Goal: Ask a question

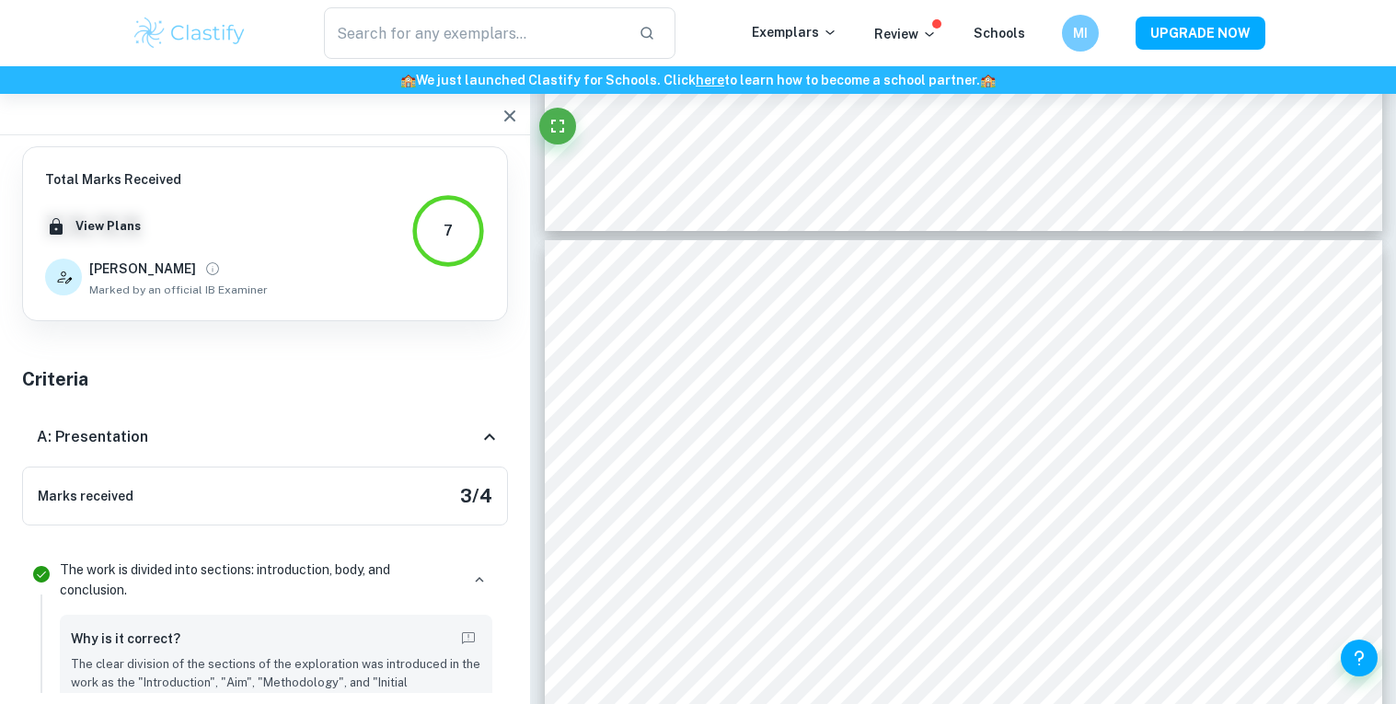
click at [394, 508] on div "Marks received 3 / 4" at bounding box center [265, 496] width 486 height 59
click at [446, 452] on div "A: Presentation" at bounding box center [265, 437] width 486 height 59
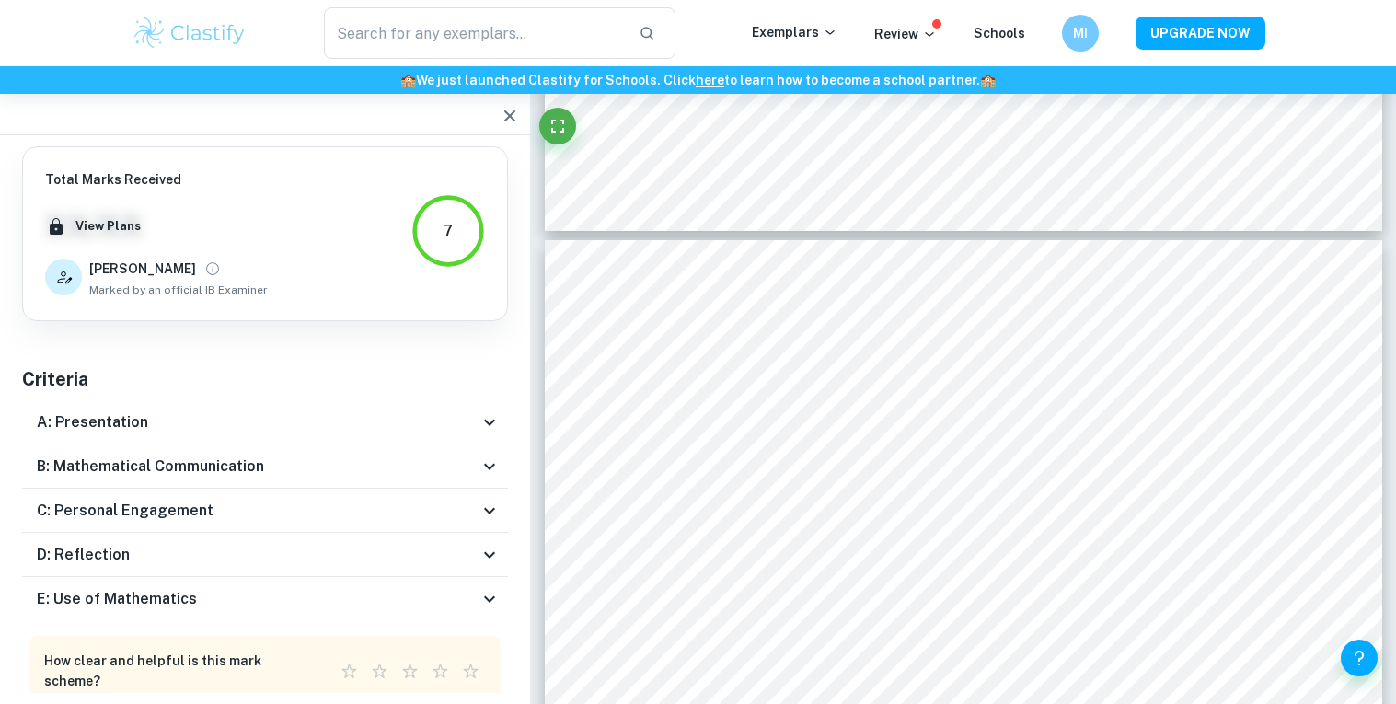
click at [506, 427] on div "A: Presentation" at bounding box center [265, 422] width 486 height 44
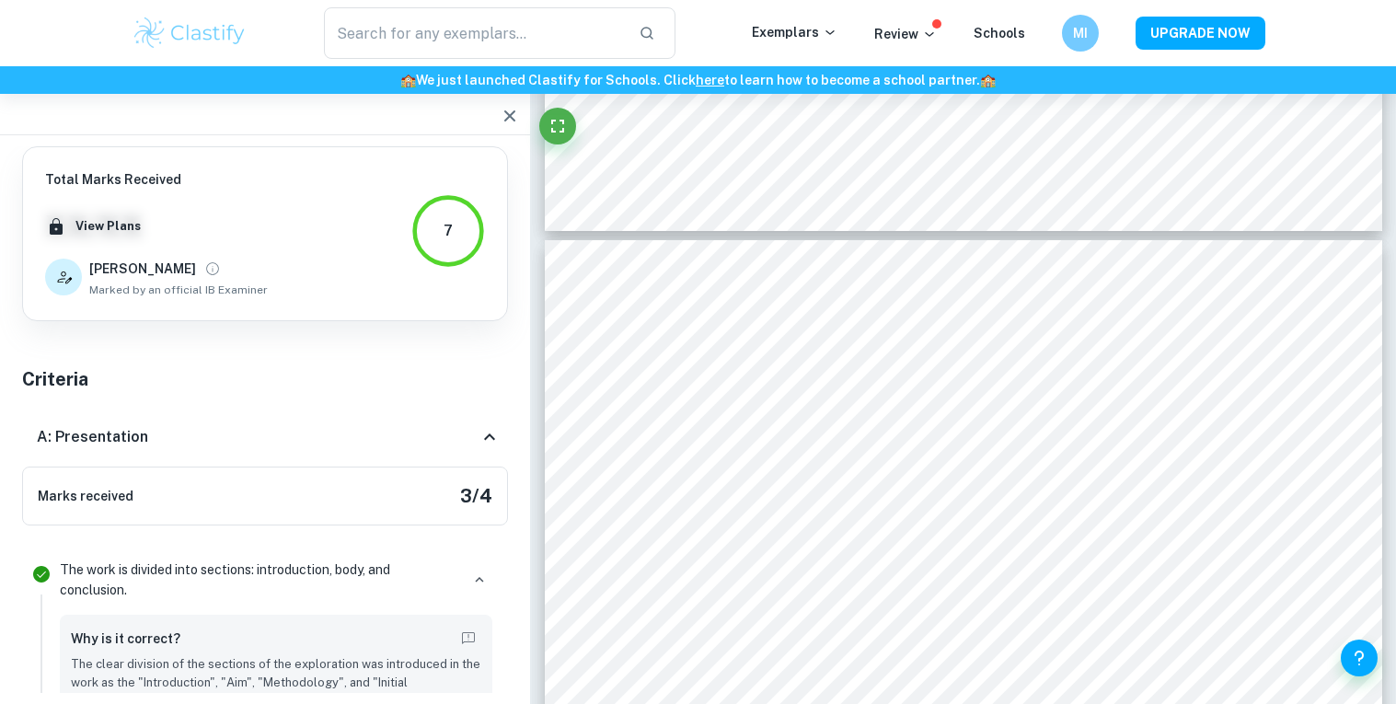
click at [506, 427] on div "A: Presentation" at bounding box center [265, 437] width 486 height 59
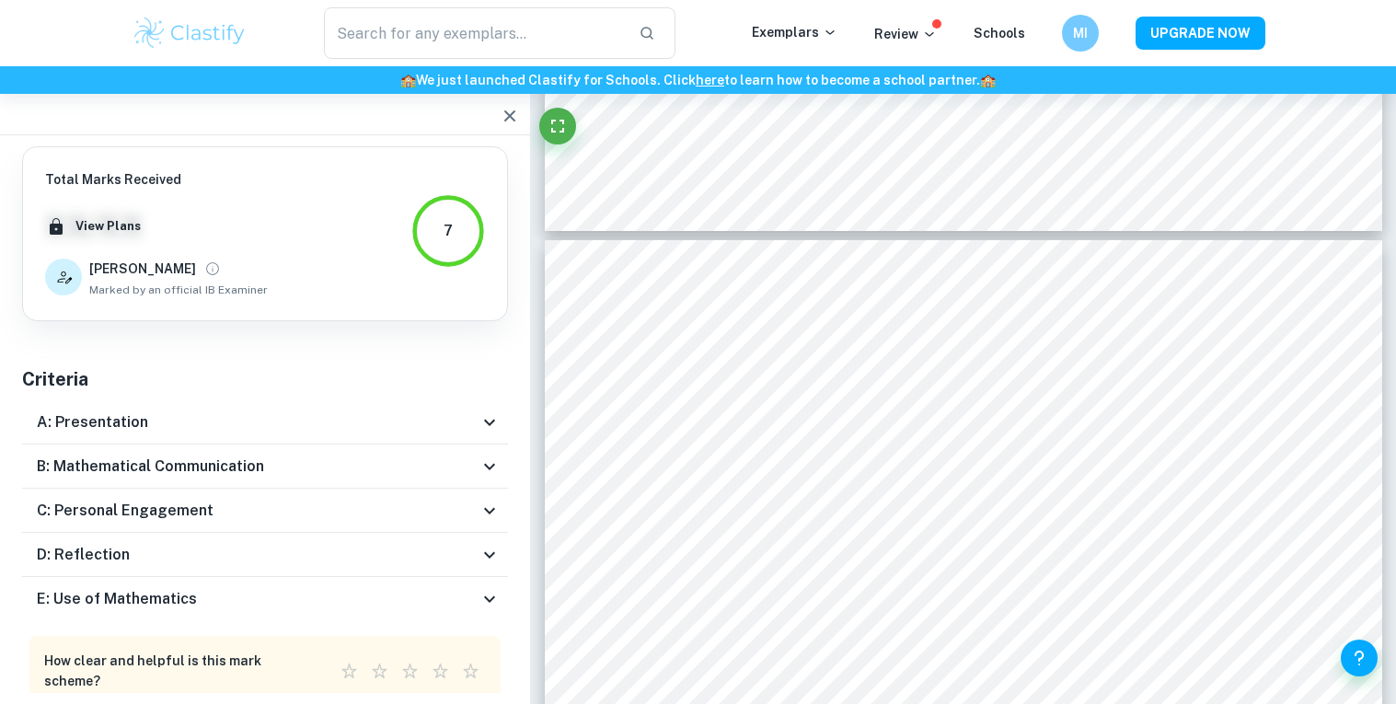
click at [487, 459] on icon at bounding box center [490, 467] width 22 height 22
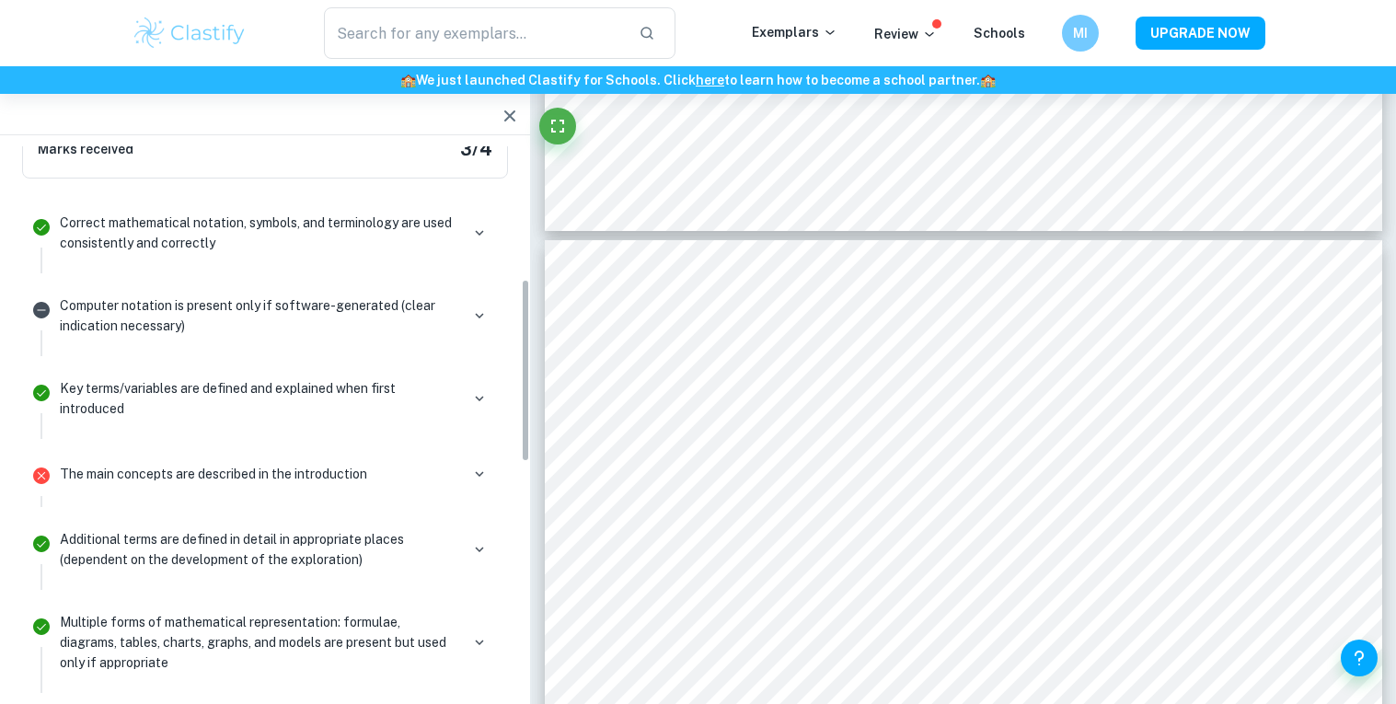
scroll to position [400, 0]
click at [284, 477] on p "The main concepts are described in the introduction" at bounding box center [213, 473] width 307 height 20
click at [479, 476] on icon "button" at bounding box center [479, 473] width 17 height 17
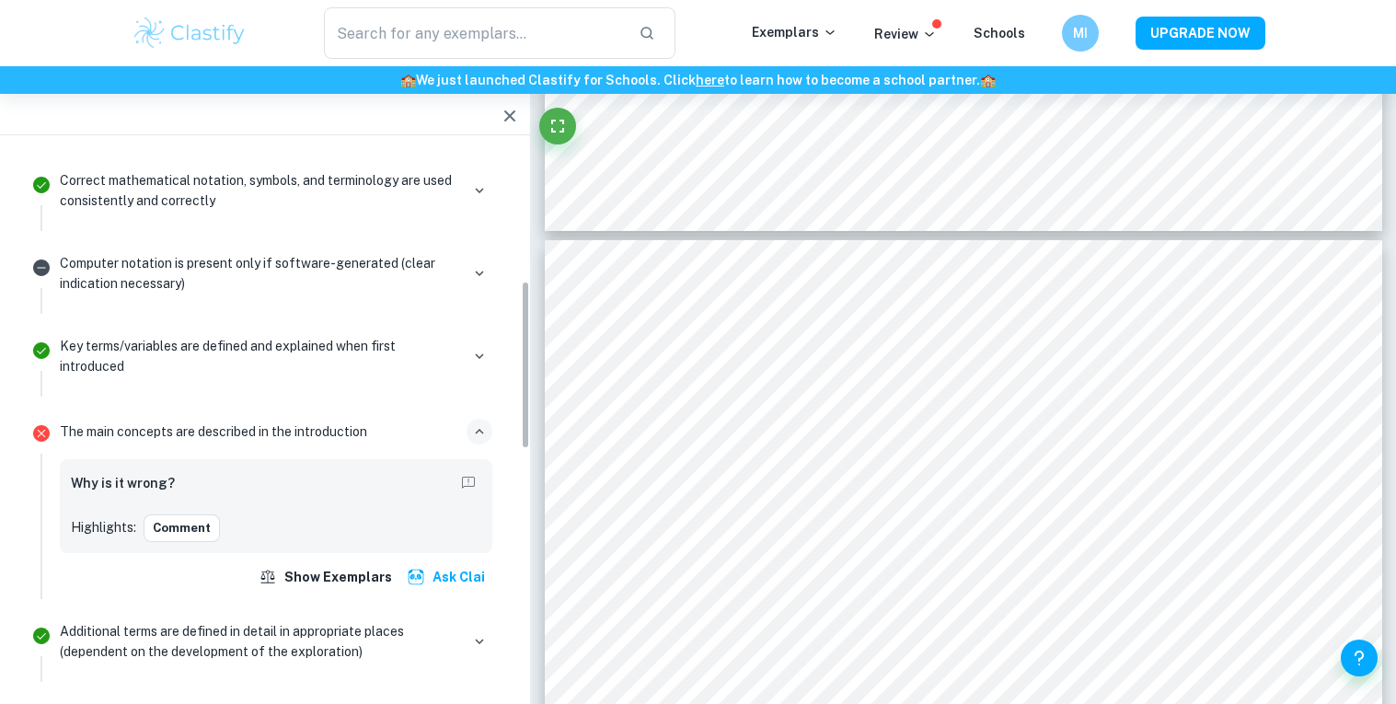
scroll to position [449, 0]
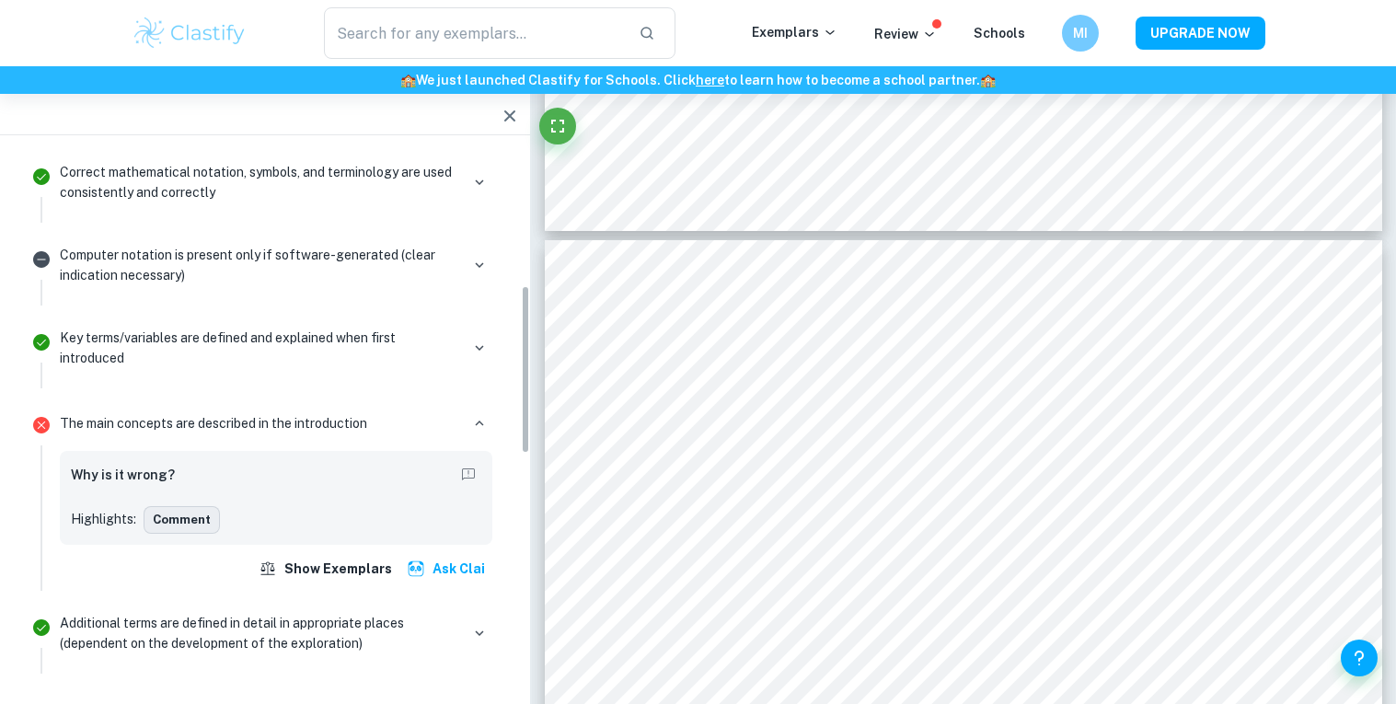
click at [209, 525] on button "Comment" at bounding box center [182, 520] width 76 height 28
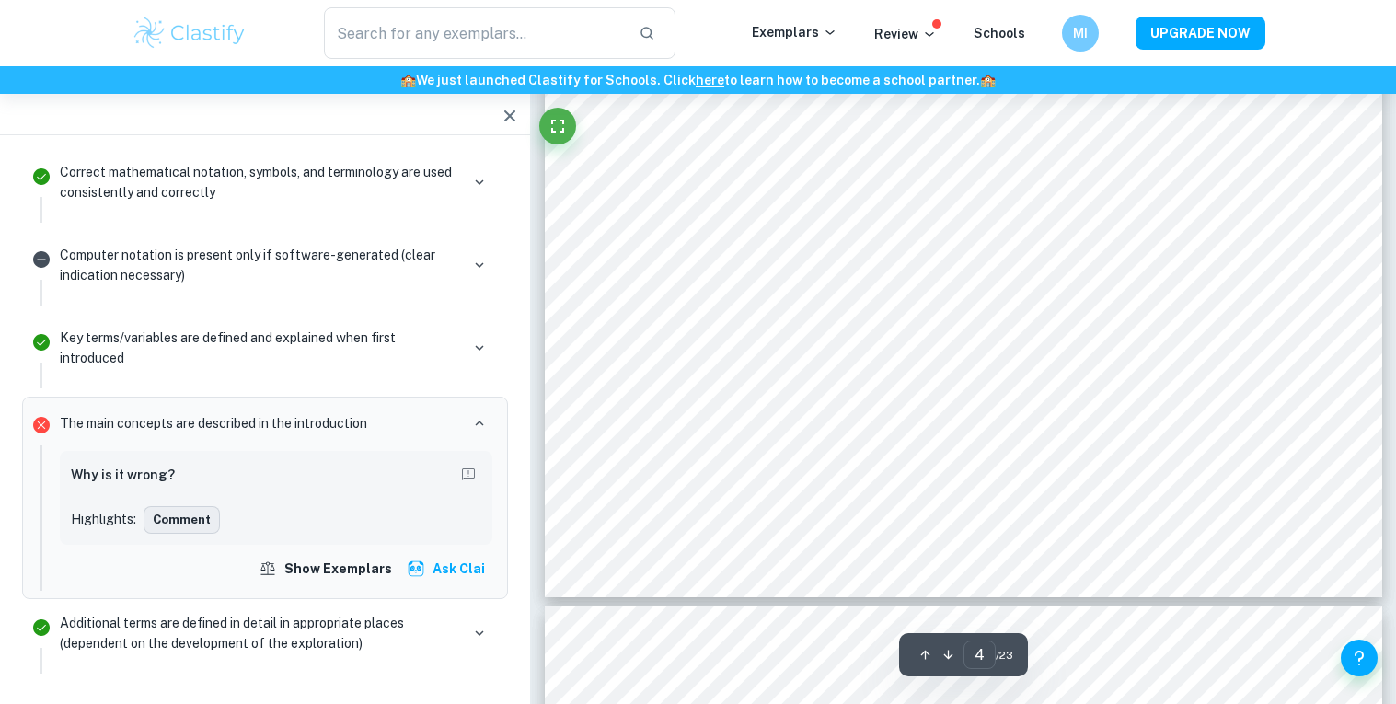
scroll to position [4523, 0]
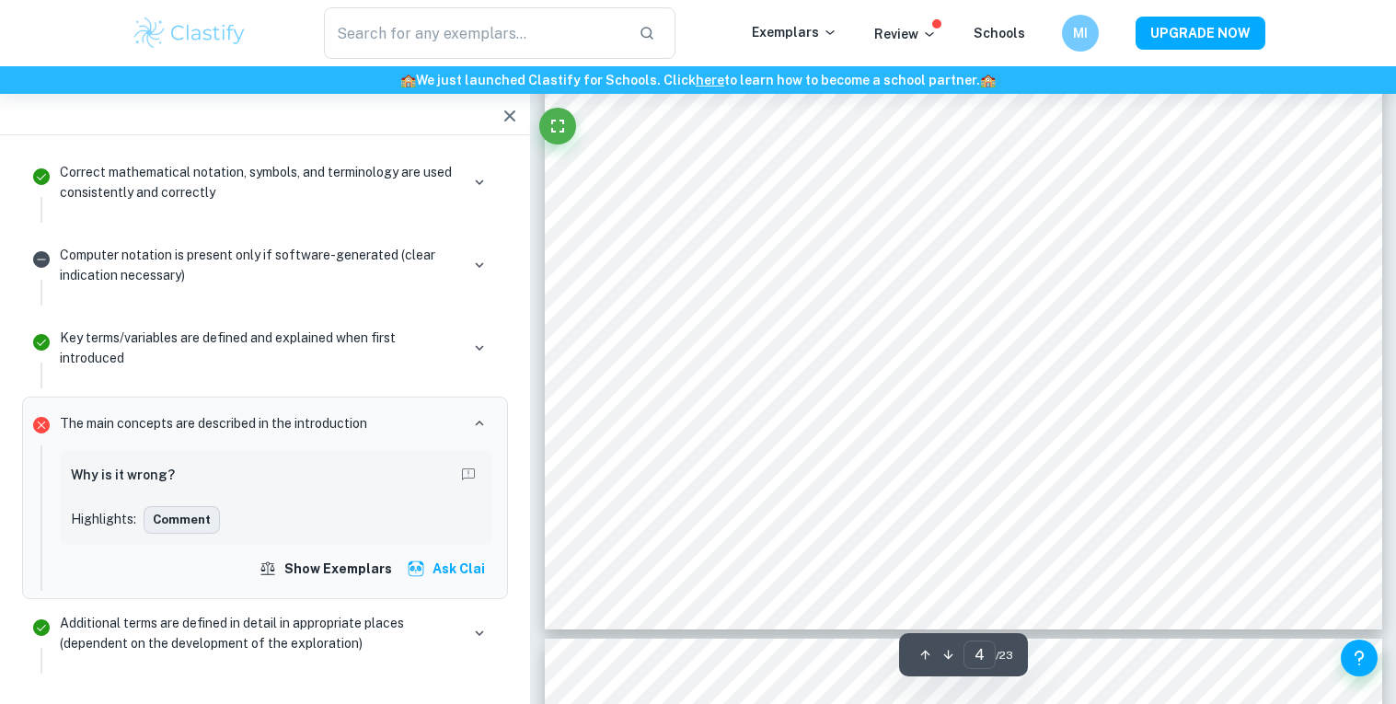
click at [210, 526] on button "Comment" at bounding box center [182, 520] width 76 height 28
click at [203, 525] on button "Comment" at bounding box center [182, 520] width 76 height 28
click at [465, 470] on icon "Report mistake/confusion" at bounding box center [468, 475] width 17 height 17
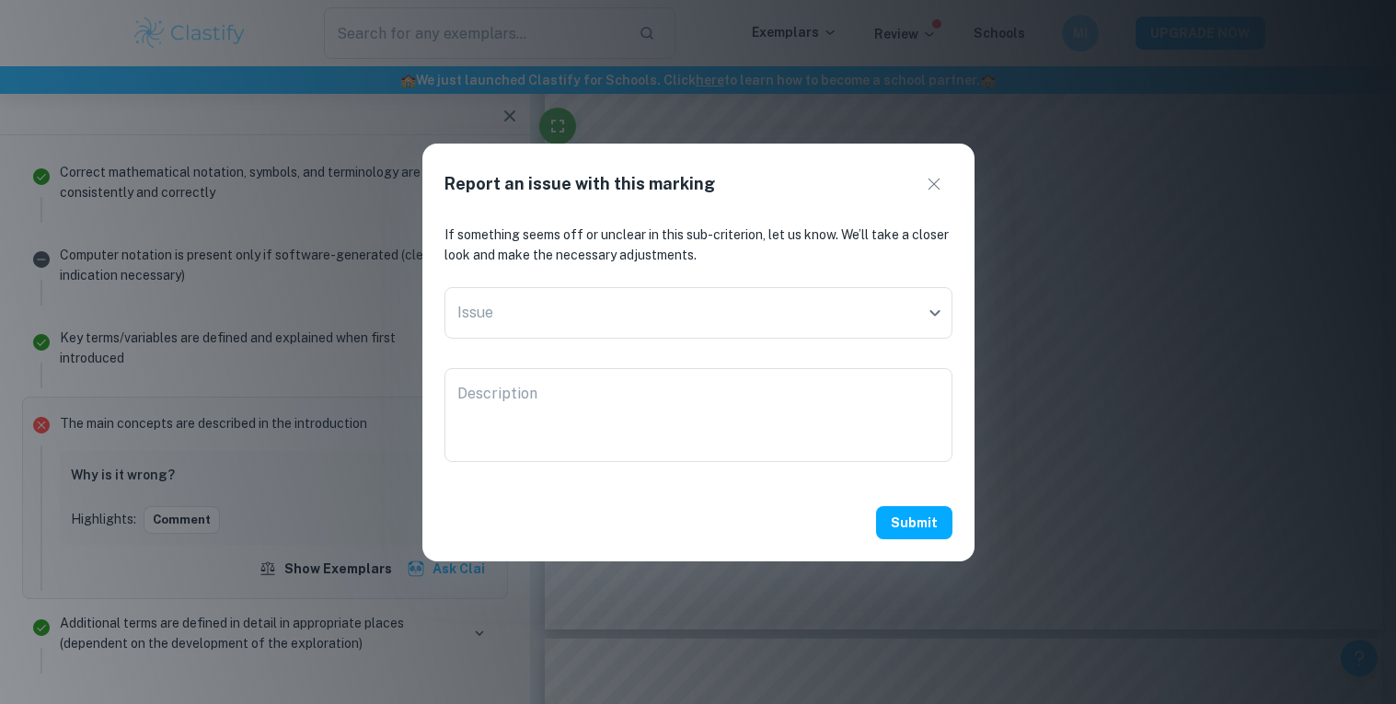
click at [944, 176] on icon "button" at bounding box center [934, 184] width 22 height 22
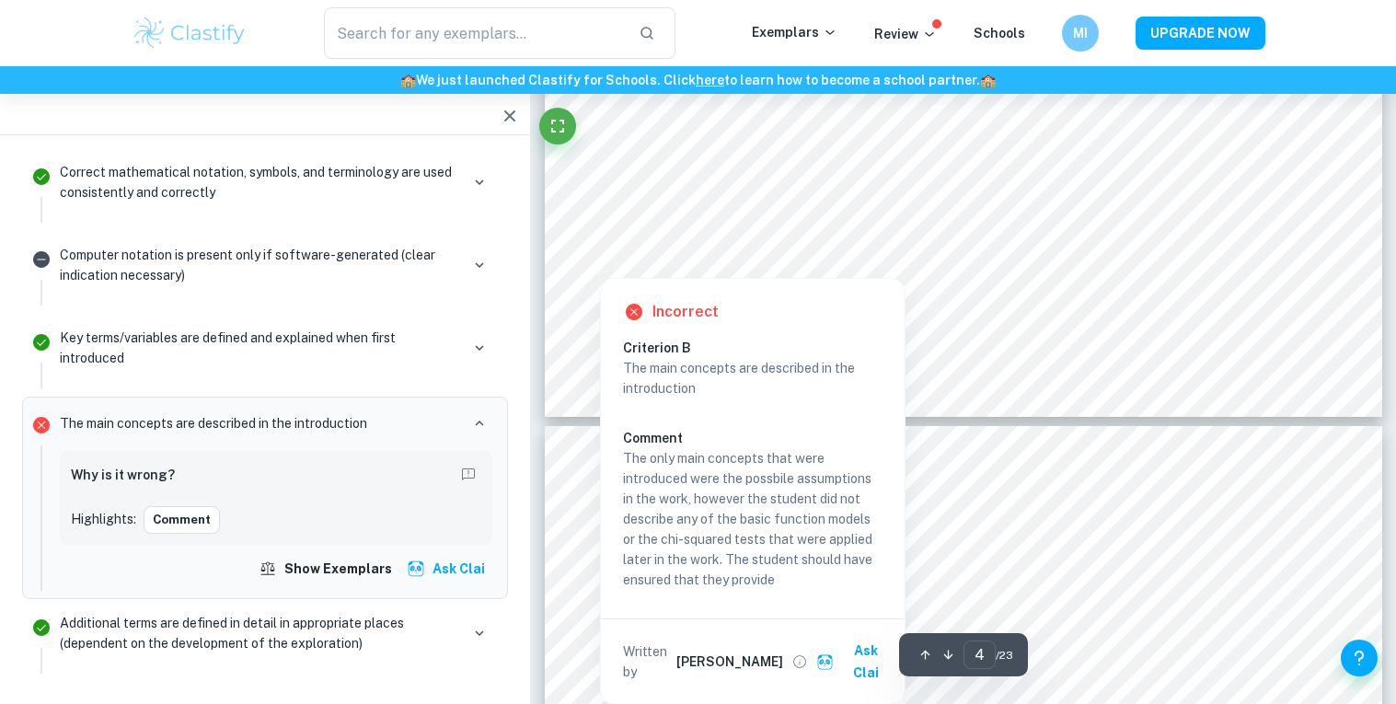
scroll to position [4736, 0]
click at [750, 571] on p "The only main concepts that were introduced were the possbile assumptions in th…" at bounding box center [753, 518] width 260 height 142
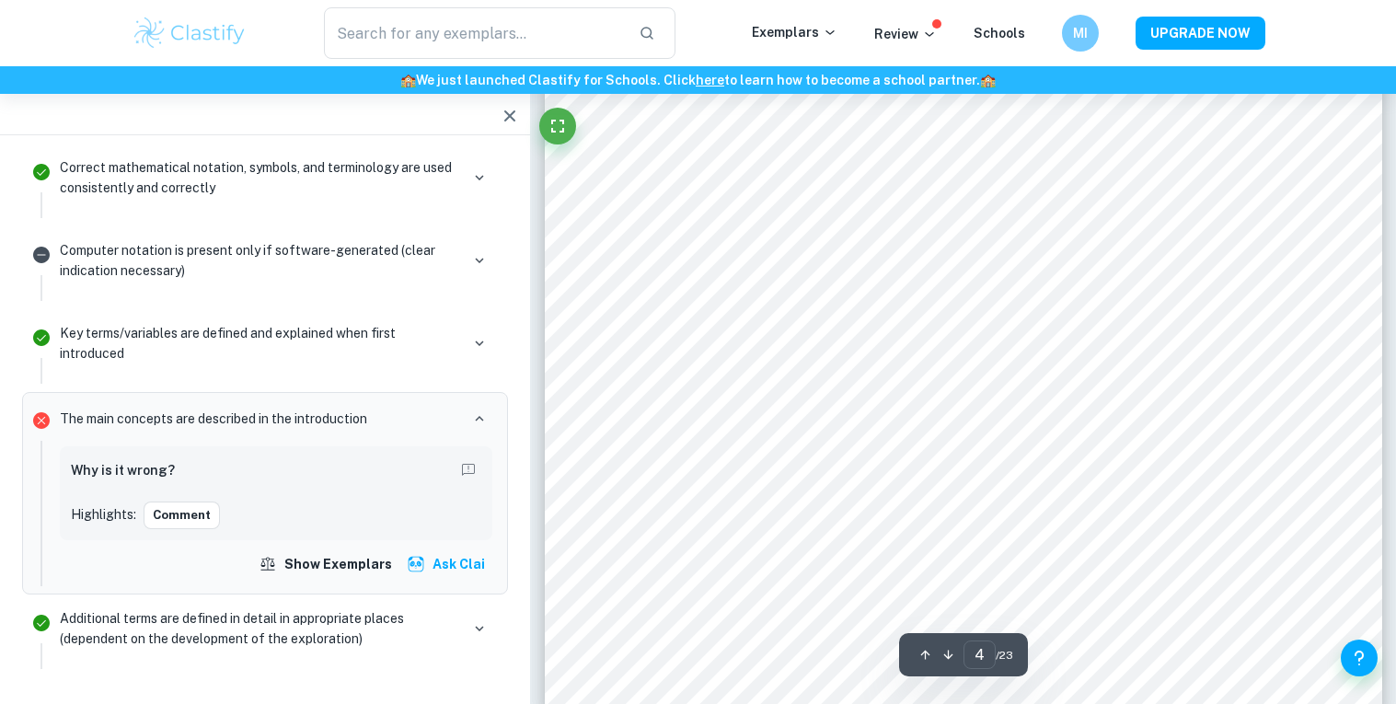
scroll to position [4444, 0]
click at [474, 425] on icon "button" at bounding box center [479, 419] width 17 height 17
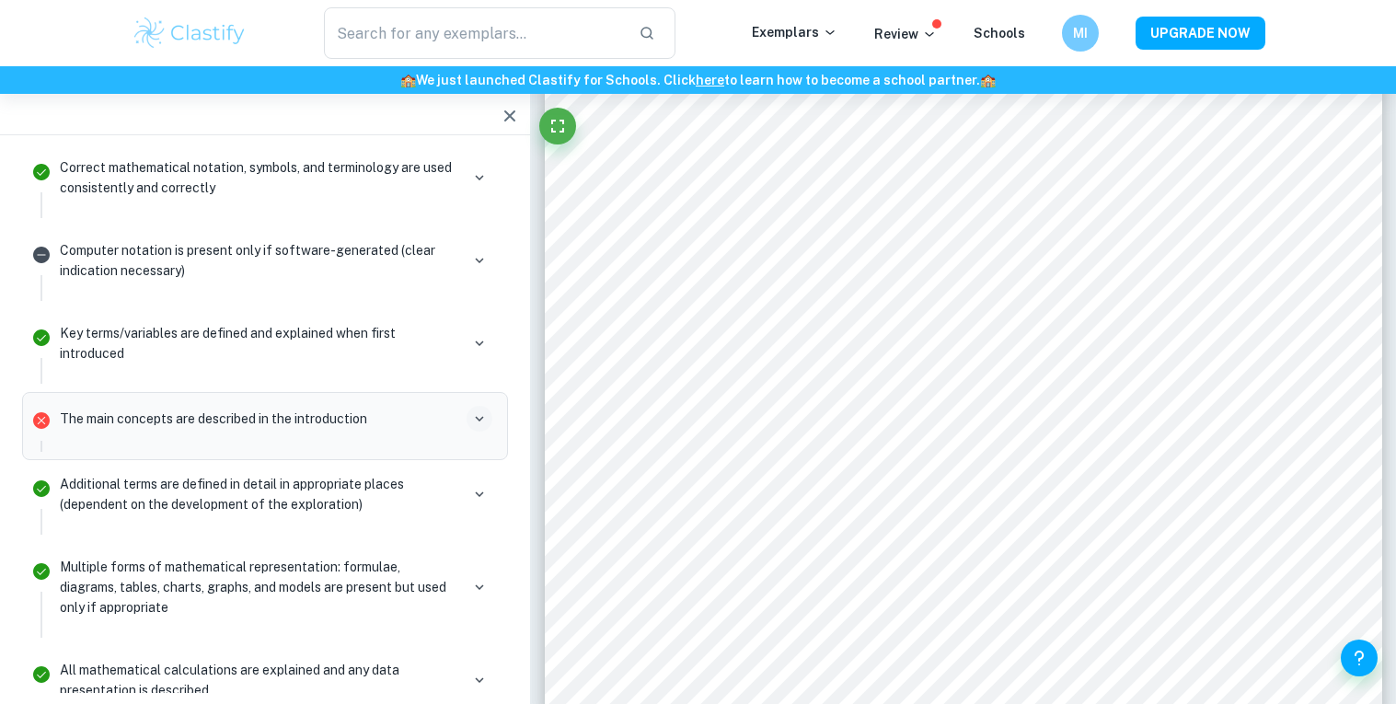
click at [474, 425] on icon "button" at bounding box center [479, 419] width 17 height 17
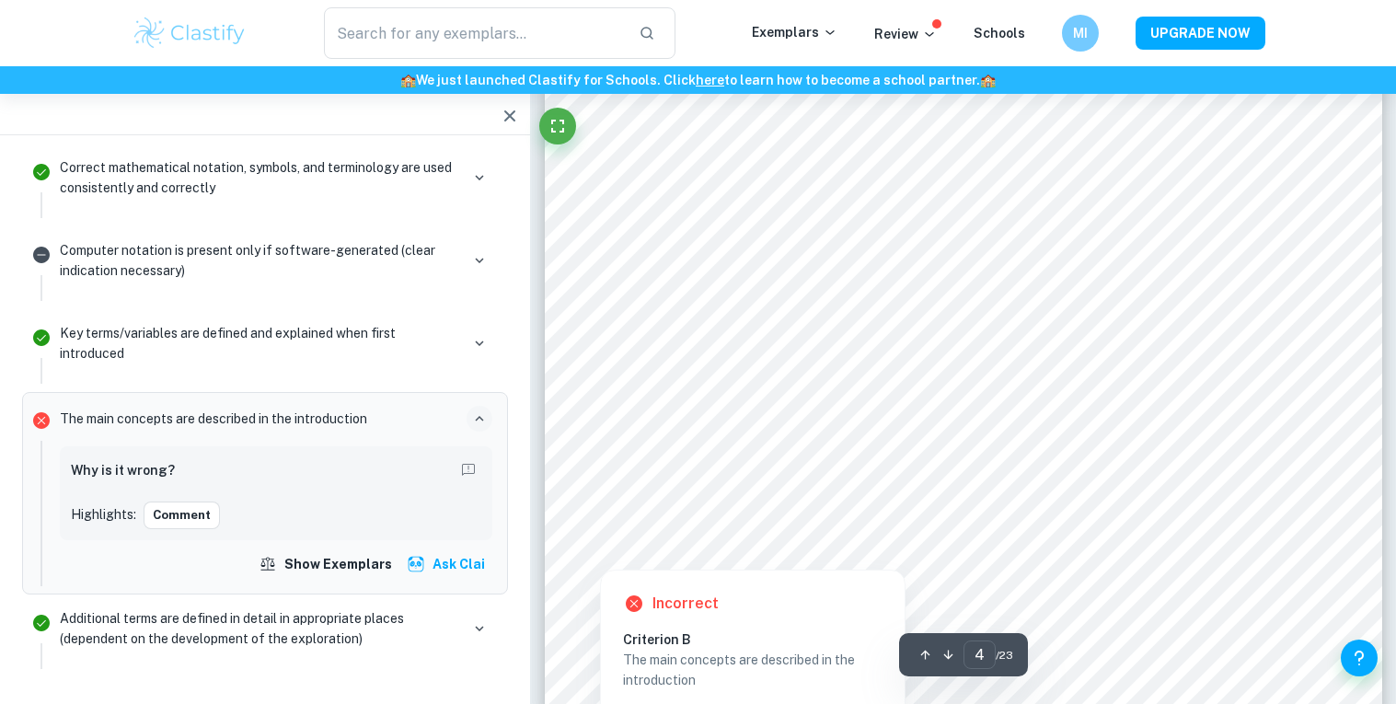
click at [609, 539] on div at bounding box center [600, 548] width 30 height 33
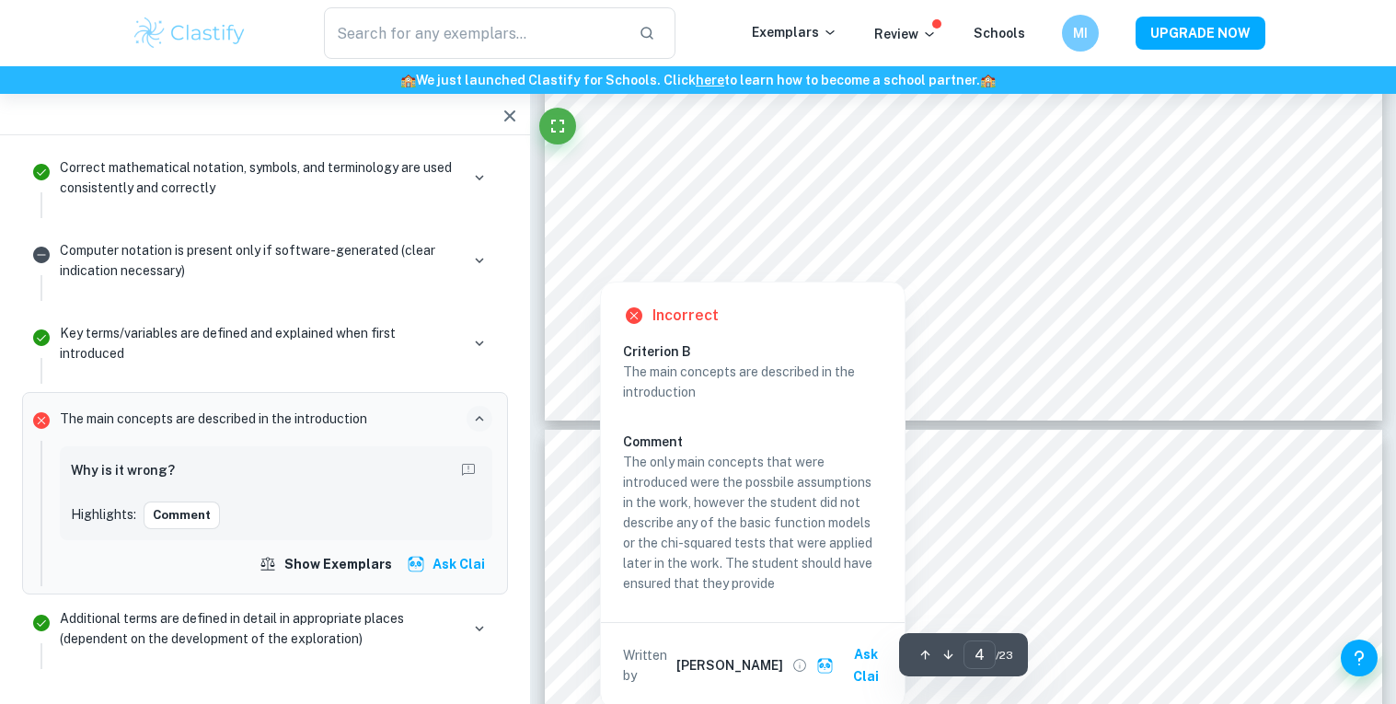
scroll to position [4733, 0]
click at [838, 647] on button "Ask Clai" at bounding box center [855, 663] width 85 height 55
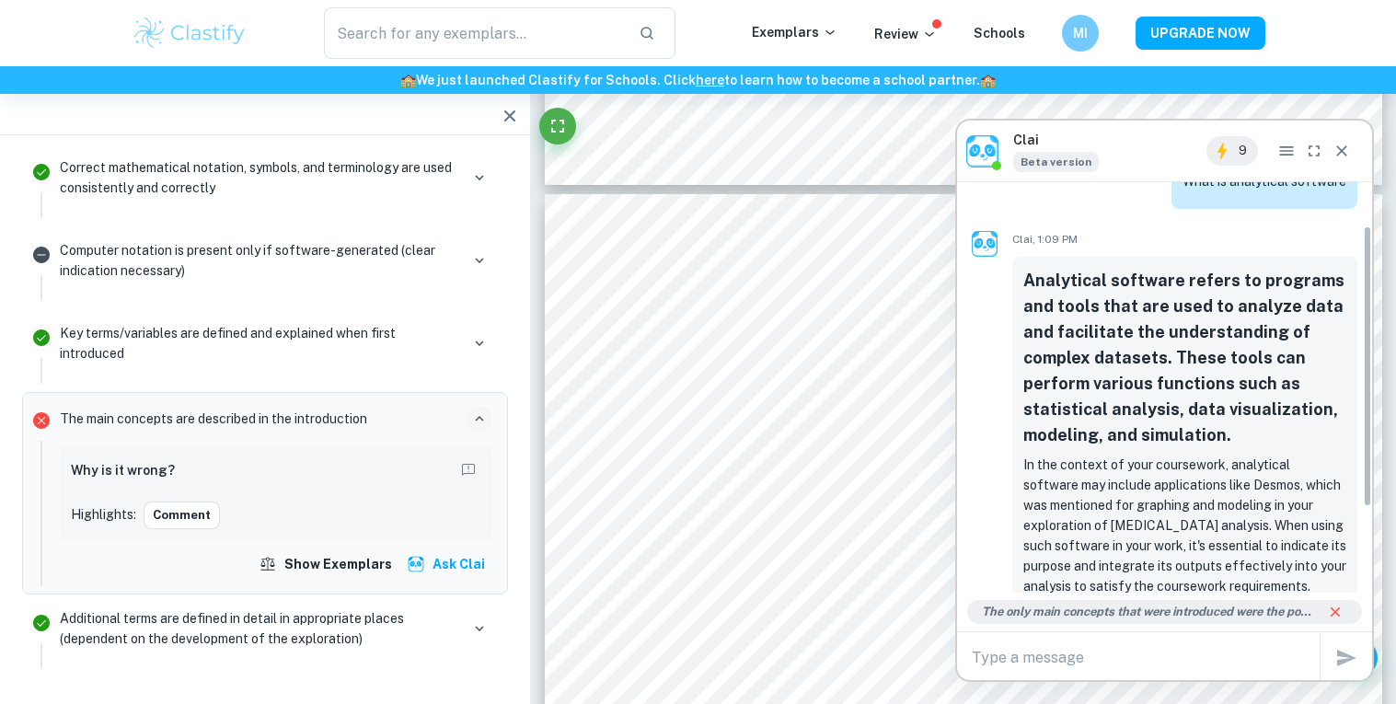
scroll to position [188, 0]
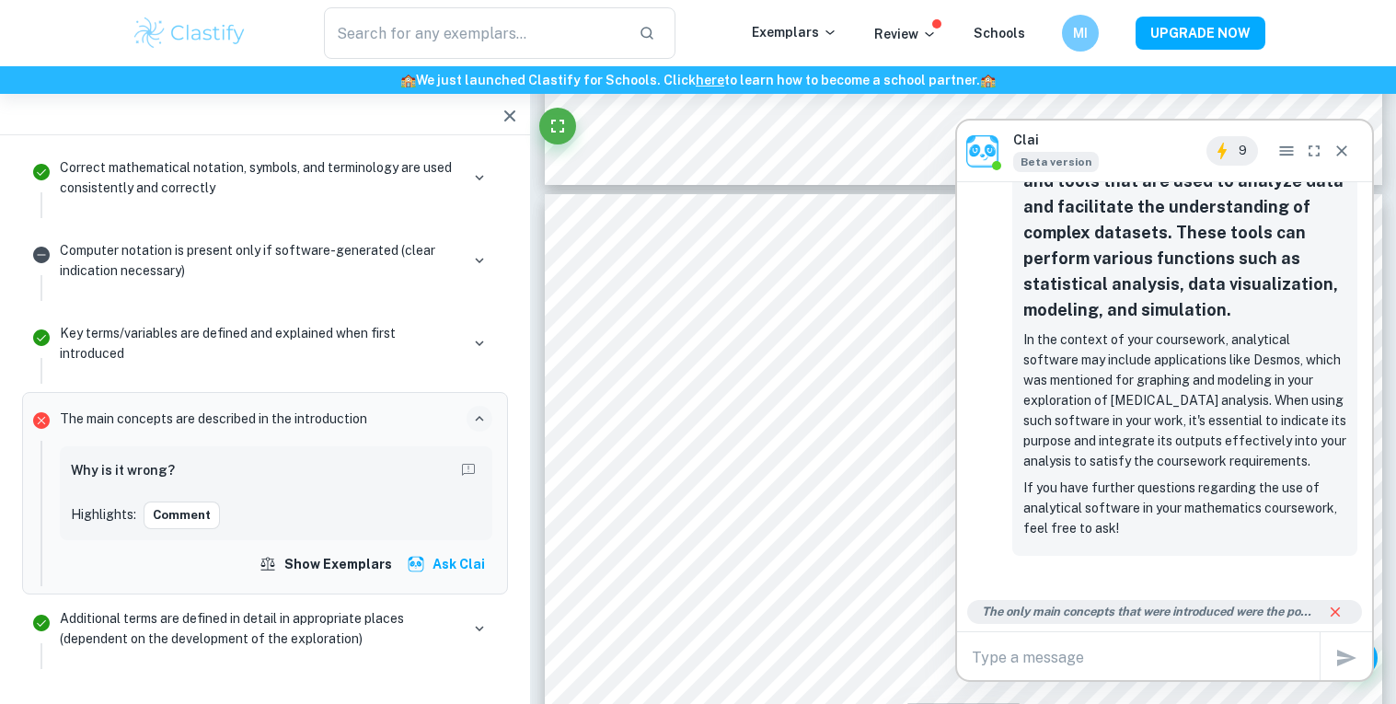
click at [1104, 665] on textarea at bounding box center [1146, 657] width 348 height 21
type textarea "what does this mean"
click at [1091, 659] on textarea "what does this mean" at bounding box center [1146, 657] width 348 height 21
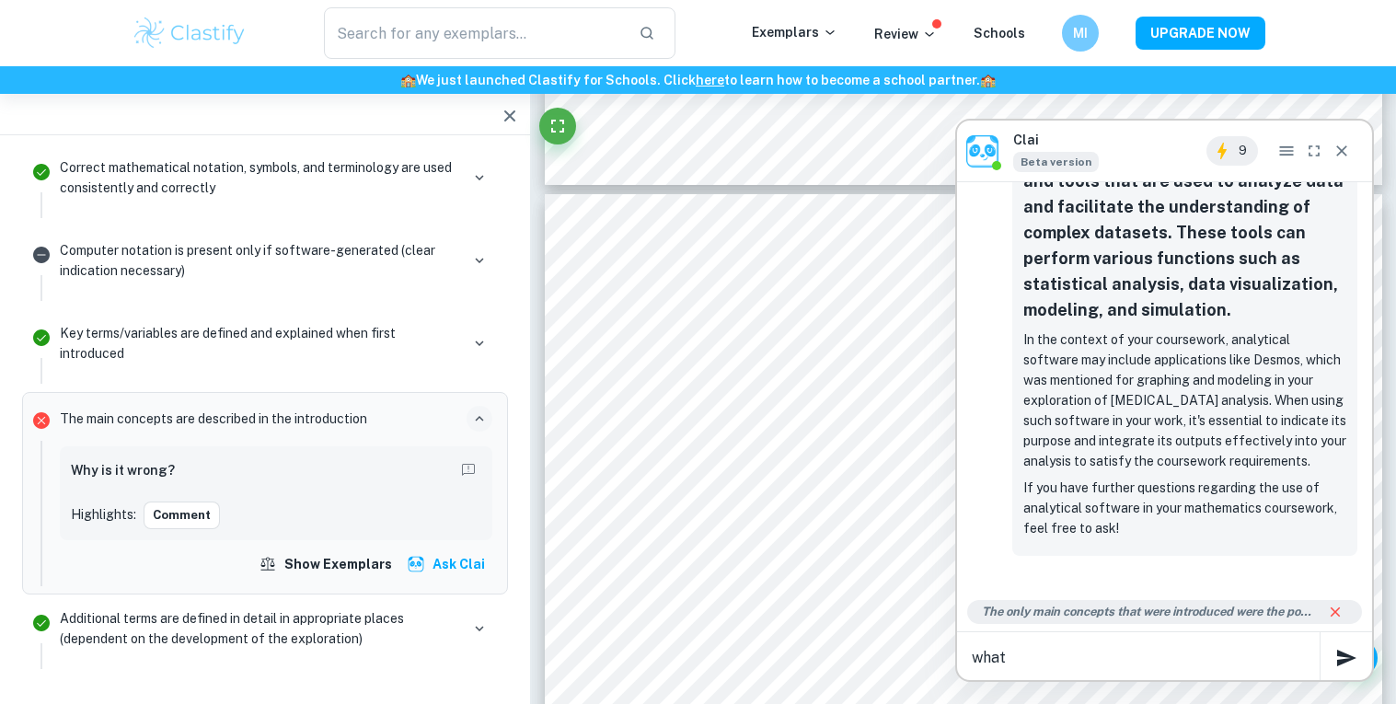
type textarea "whats"
type textarea "what's the issue with thus"
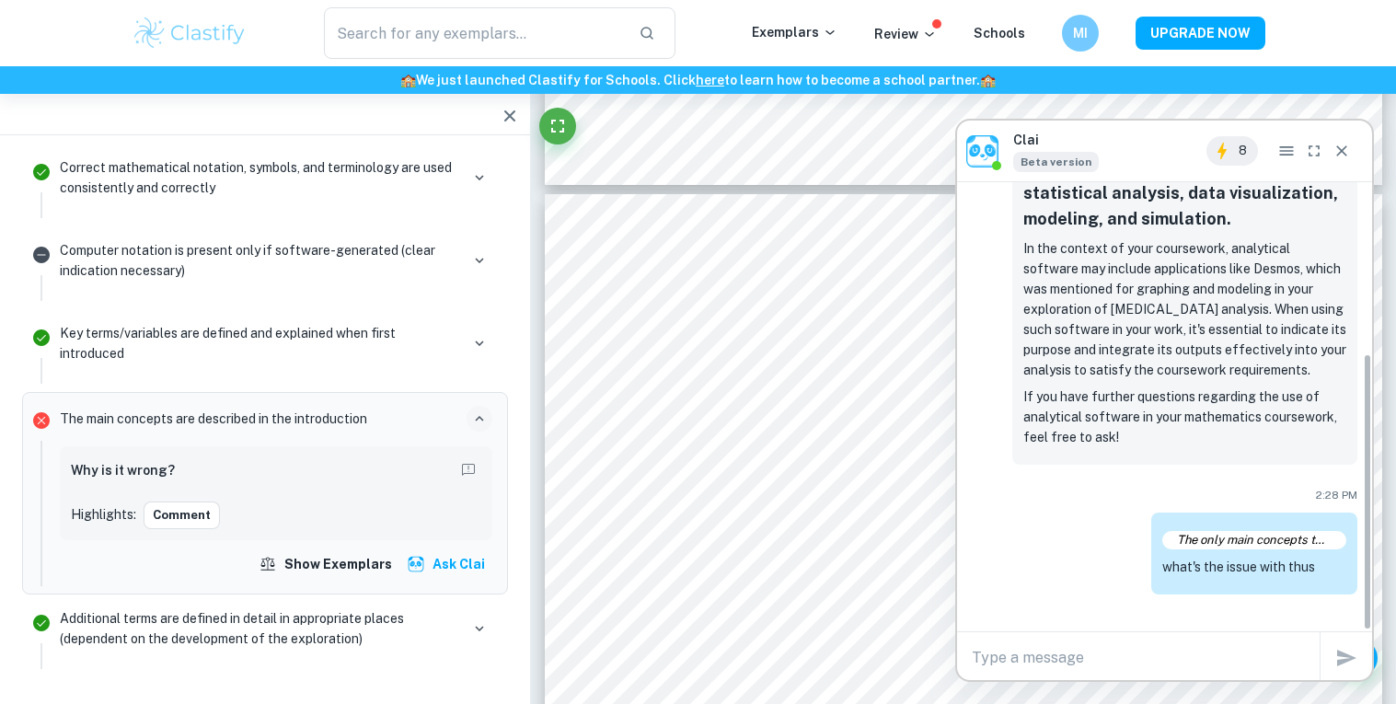
scroll to position [358, 0]
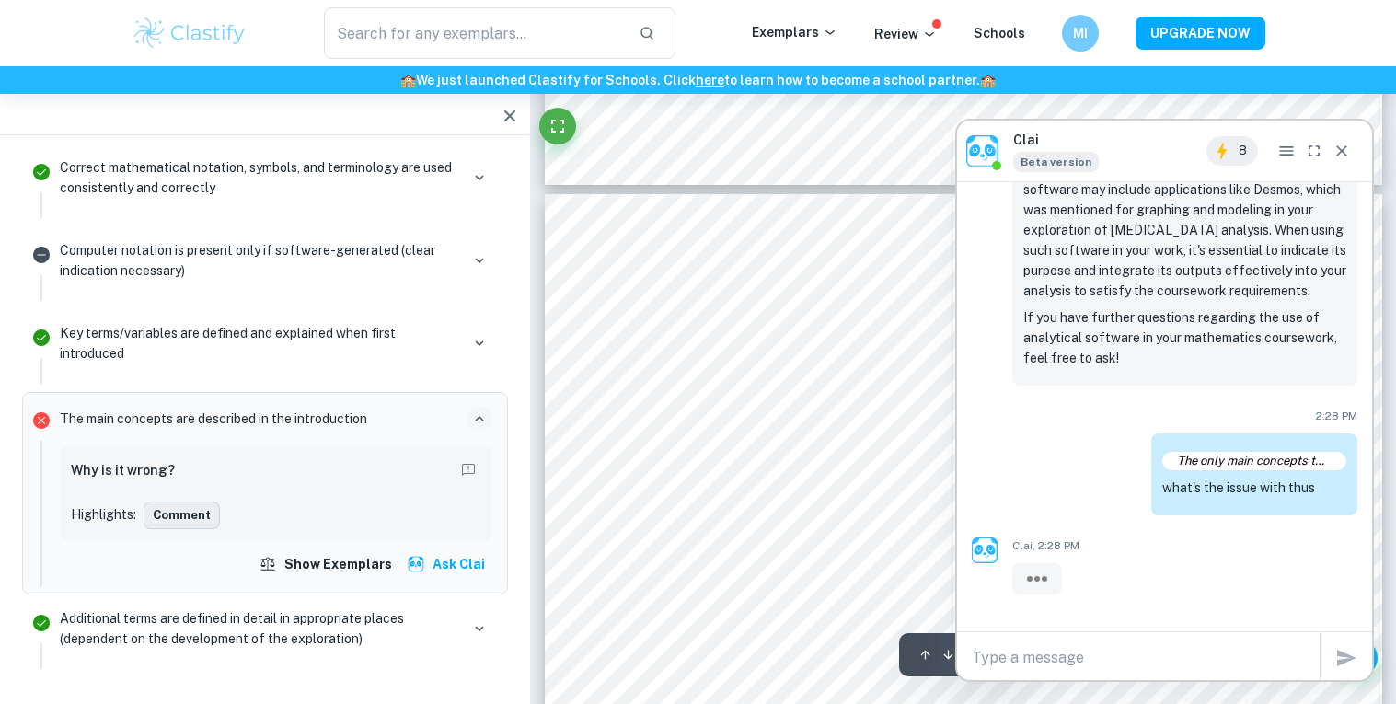
click at [192, 506] on button "Comment" at bounding box center [182, 516] width 76 height 28
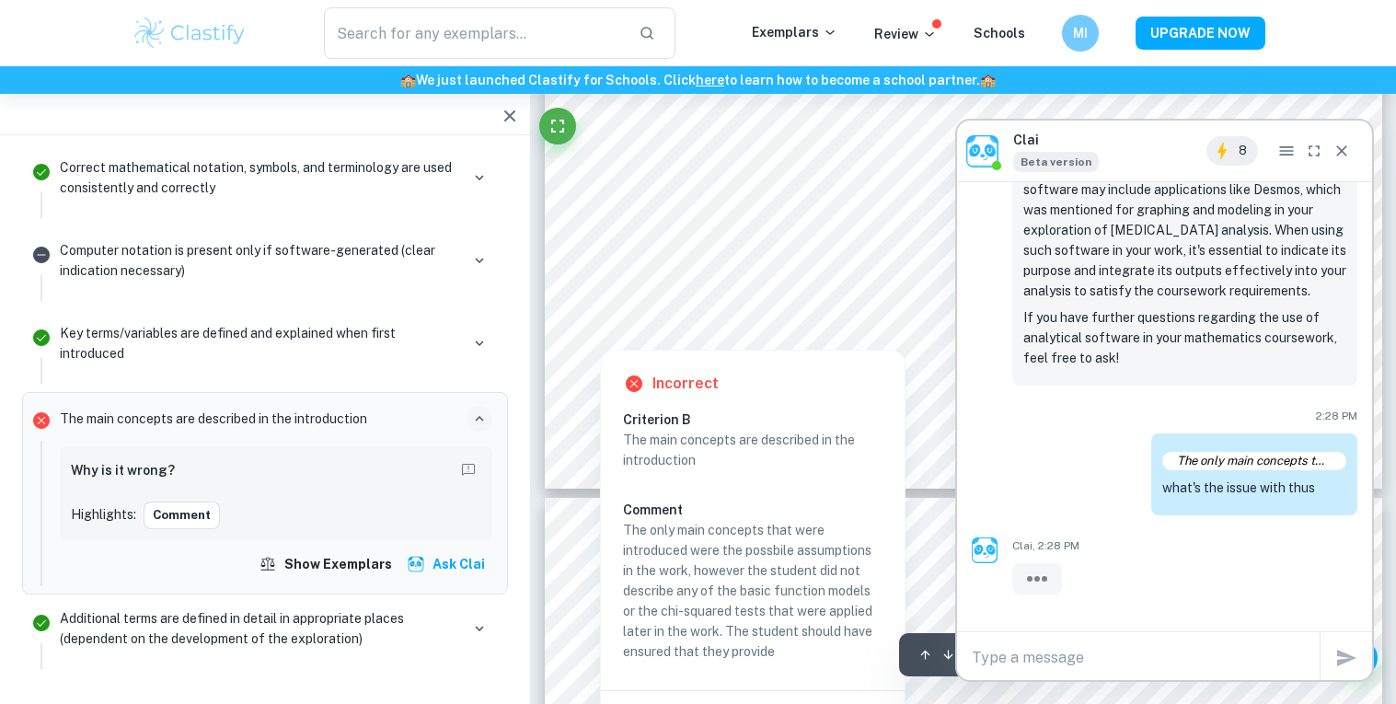
scroll to position [4663, 0]
click at [720, 405] on div "Incorrect Criterion B The main concepts are described in the introduction Comme…" at bounding box center [753, 564] width 304 height 425
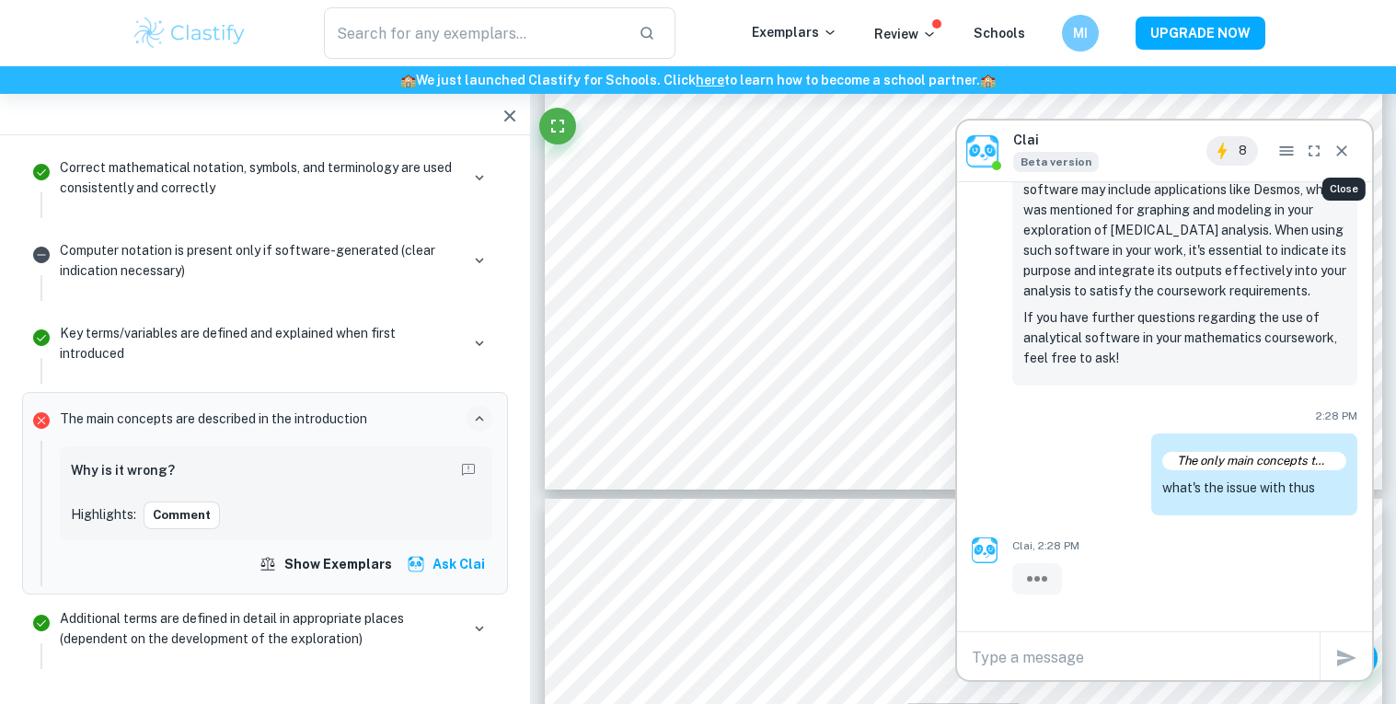
click at [1346, 152] on icon "Close" at bounding box center [1342, 151] width 18 height 18
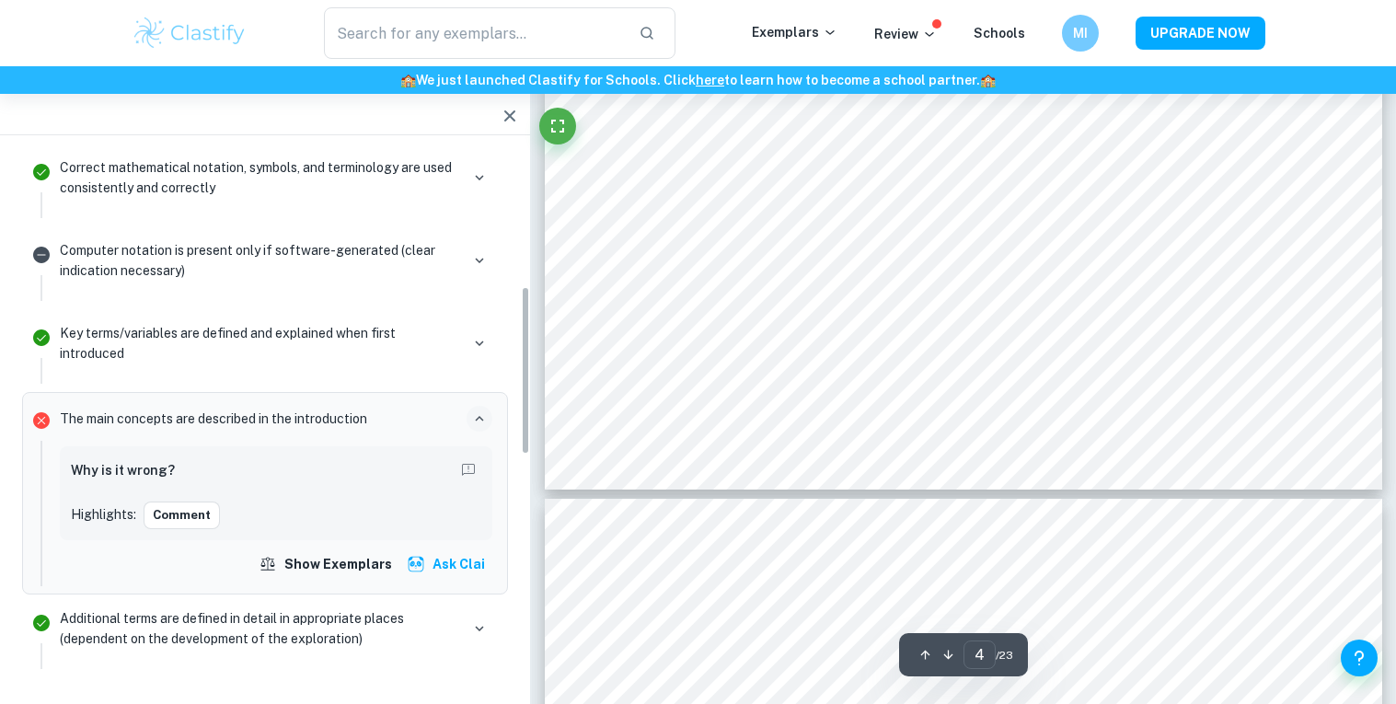
click at [474, 562] on button "Ask Clai" at bounding box center [447, 564] width 89 height 33
click at [447, 564] on button "Ask Clai" at bounding box center [447, 564] width 89 height 33
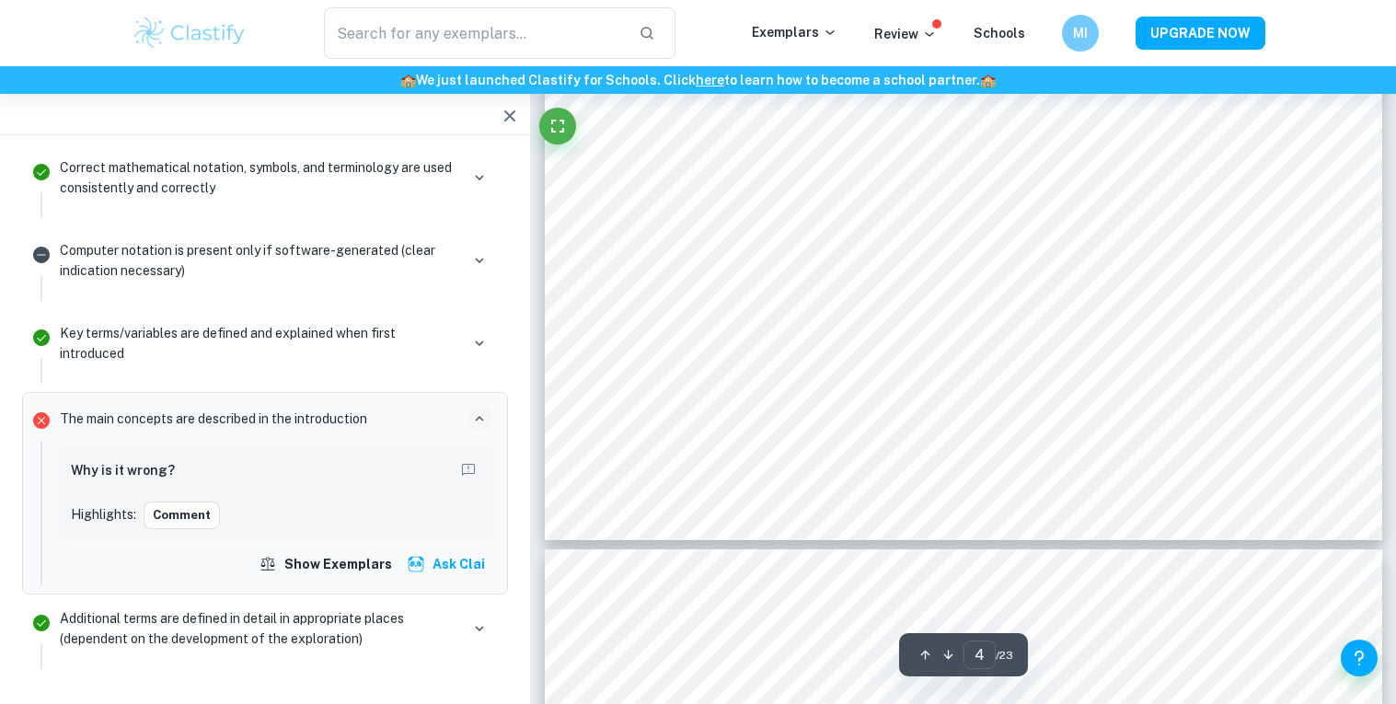
scroll to position [4583, 0]
